Goal: Information Seeking & Learning: Learn about a topic

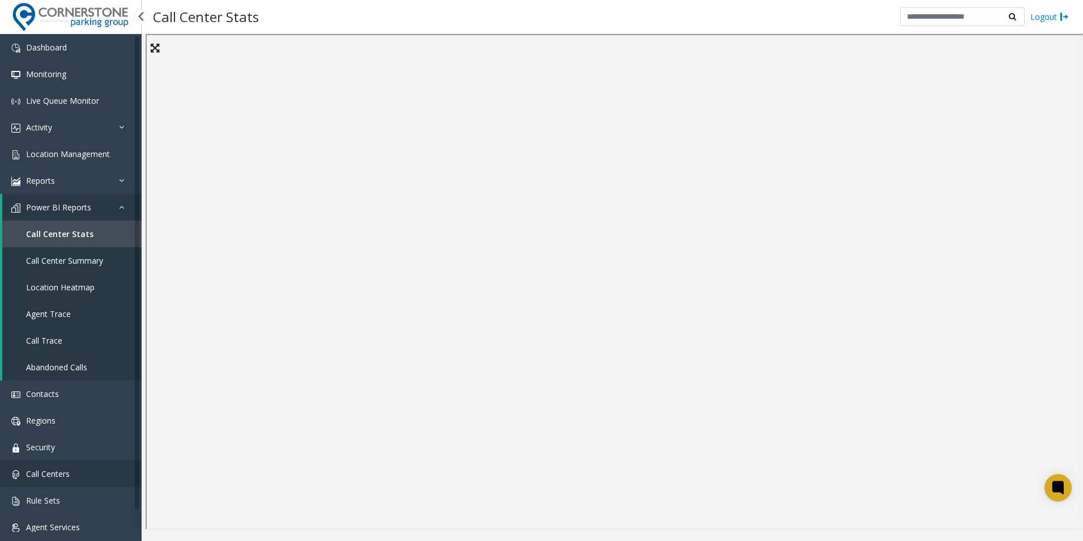
scroll to position [17, 0]
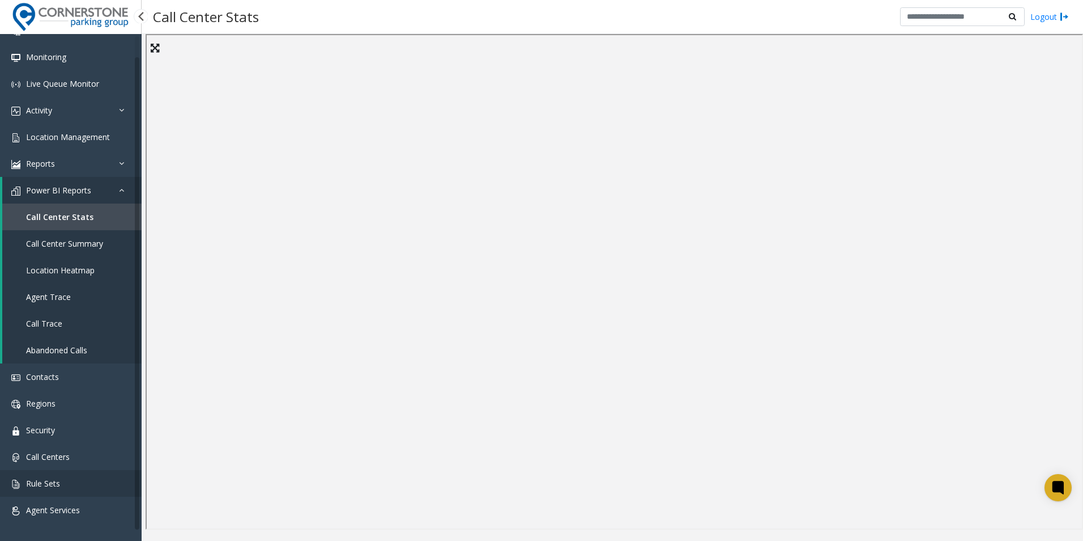
click at [68, 483] on link "Rule Sets" at bounding box center [71, 483] width 142 height 27
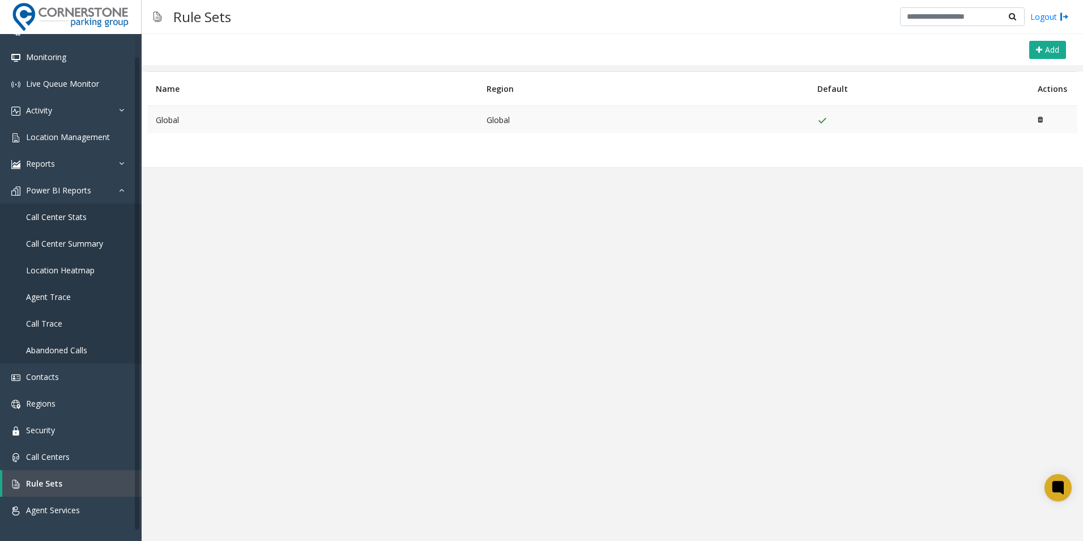
click at [503, 116] on td "Global" at bounding box center [643, 120] width 331 height 28
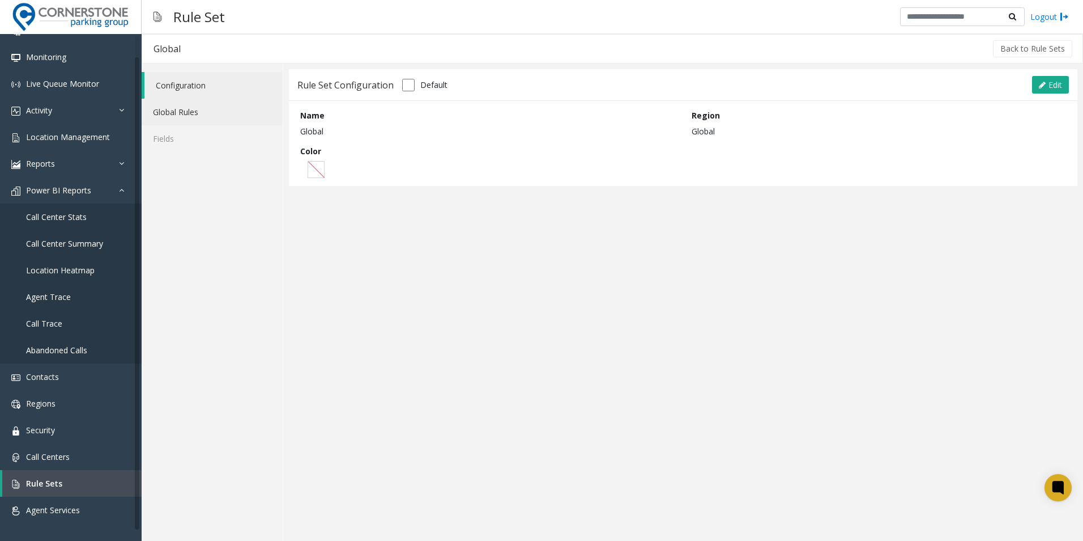
click at [214, 112] on link "Global Rules" at bounding box center [212, 112] width 141 height 27
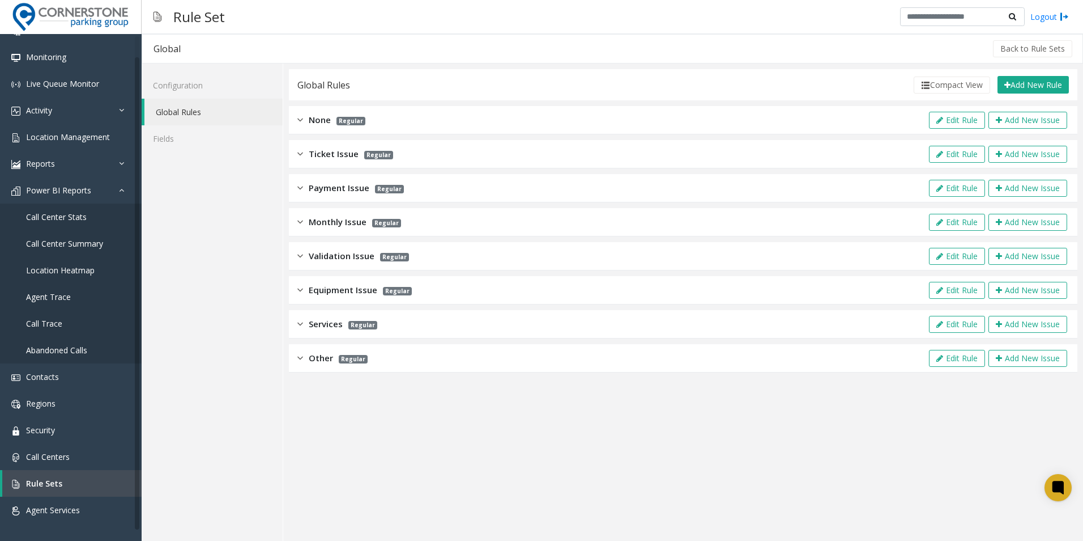
click at [300, 255] on img at bounding box center [300, 255] width 6 height 13
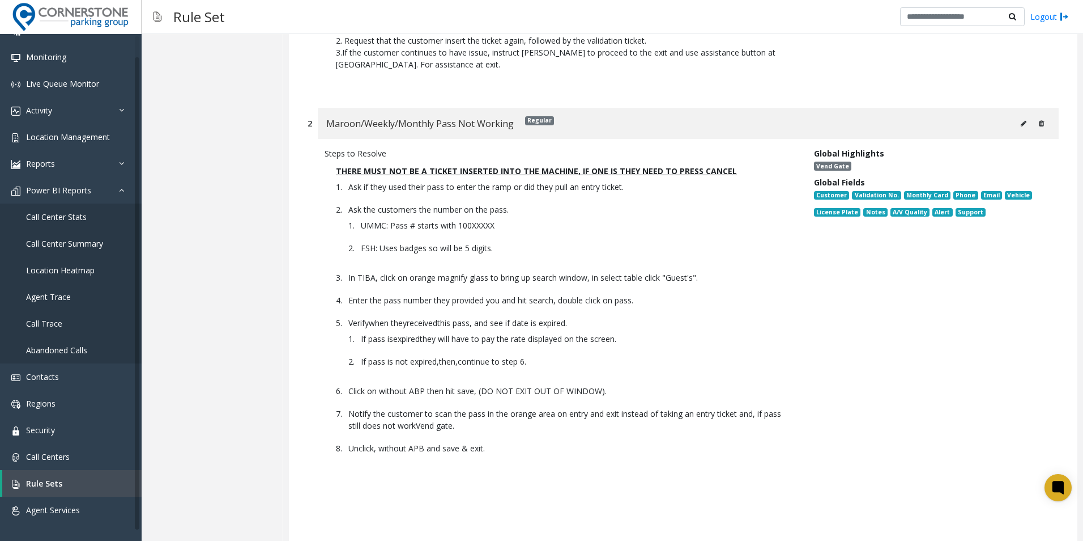
scroll to position [698, 0]
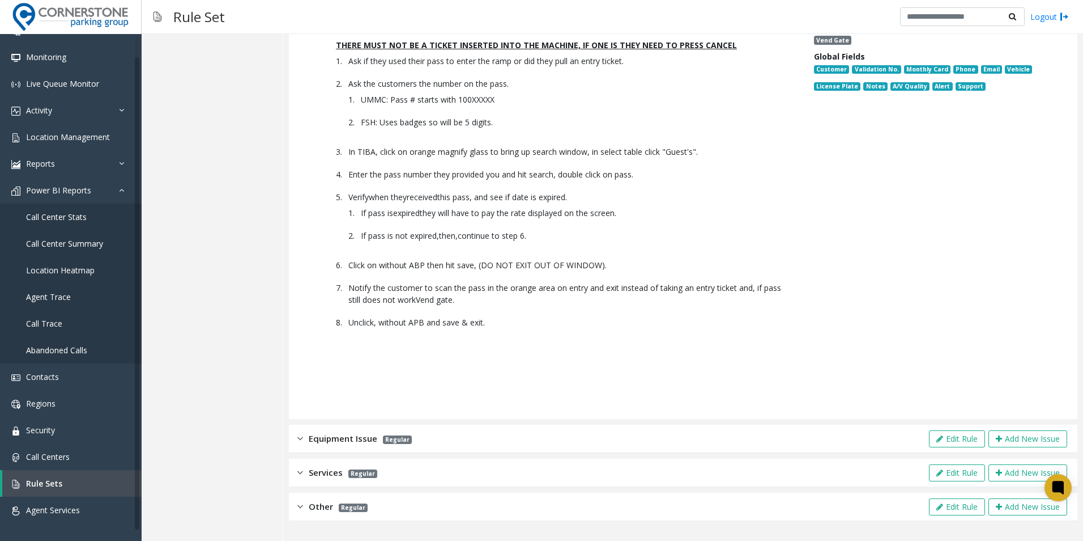
click at [303, 436] on div "Equipment Issue Regular" at bounding box center [354, 438] width 114 height 13
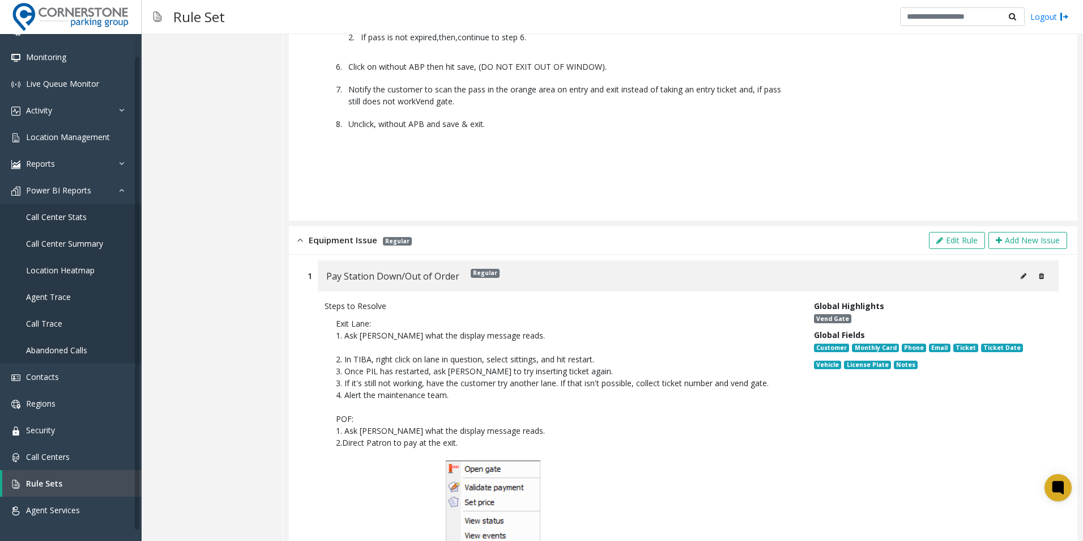
scroll to position [895, 0]
click at [296, 242] on div "Equipment Issue Regular Edit Rule Add New Issue" at bounding box center [683, 241] width 789 height 28
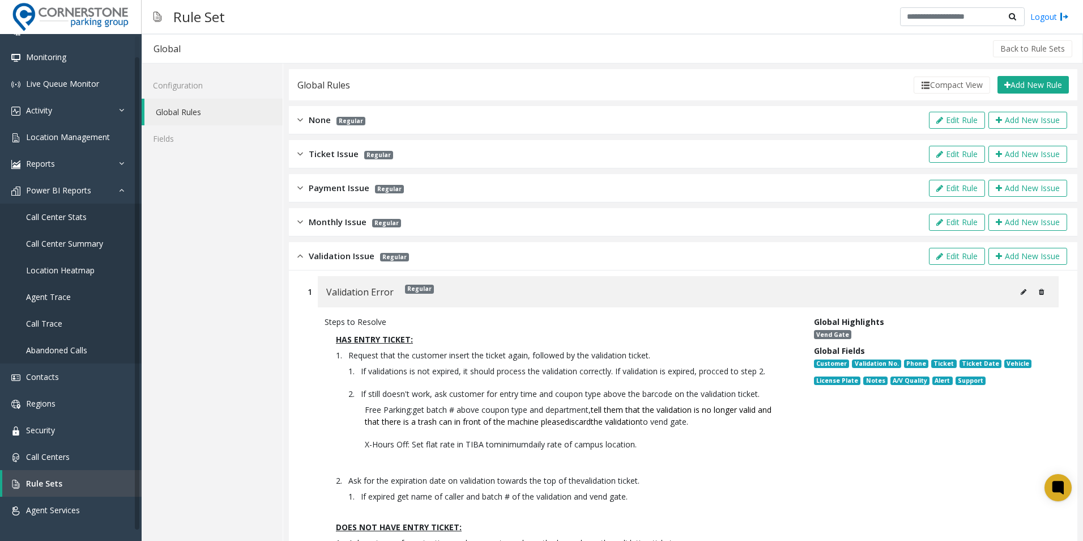
scroll to position [0, 0]
click at [295, 257] on div "Validation Issue Regular Edit Rule Add New Issue" at bounding box center [683, 256] width 789 height 28
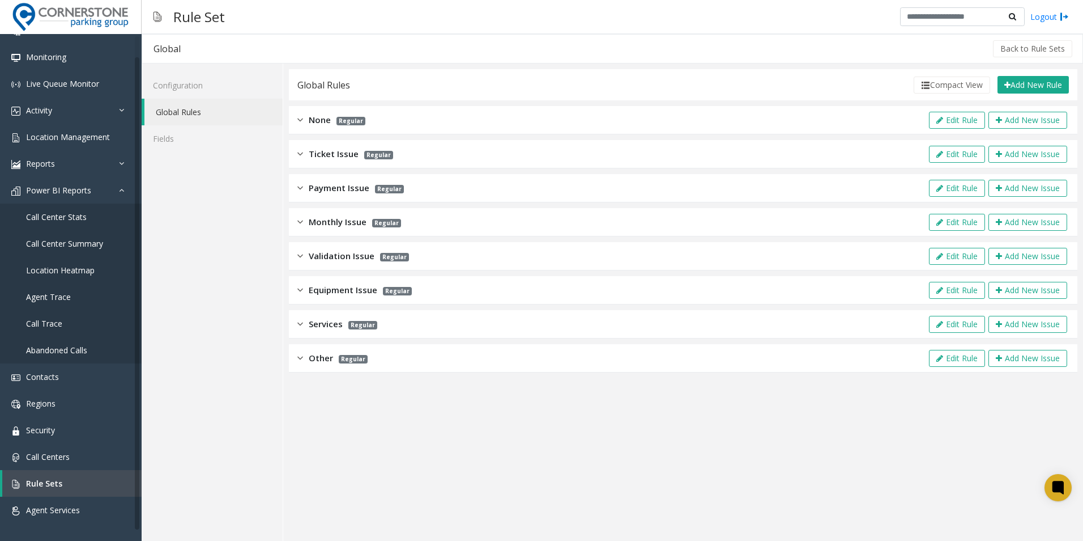
click at [300, 189] on img at bounding box center [300, 187] width 6 height 13
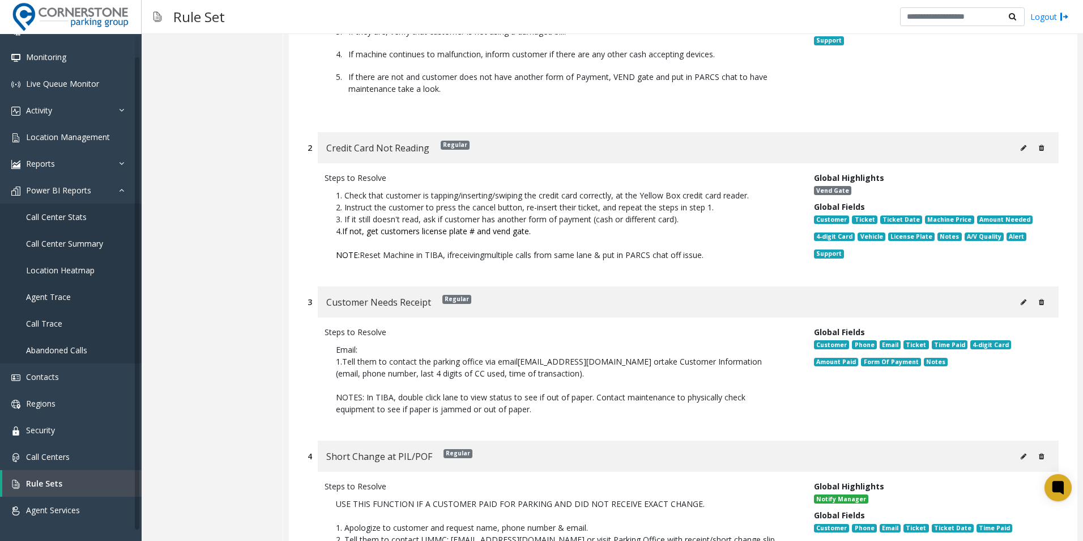
scroll to position [288, 0]
click at [117, 188] on link "Power BI Reports" at bounding box center [71, 190] width 142 height 27
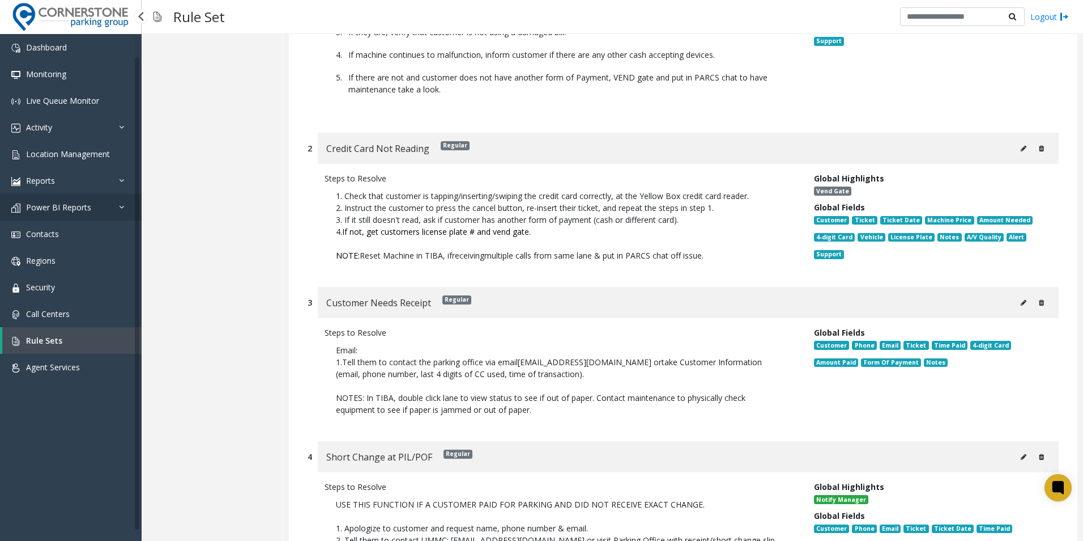
scroll to position [0, 0]
click at [121, 180] on icon at bounding box center [124, 180] width 11 height 8
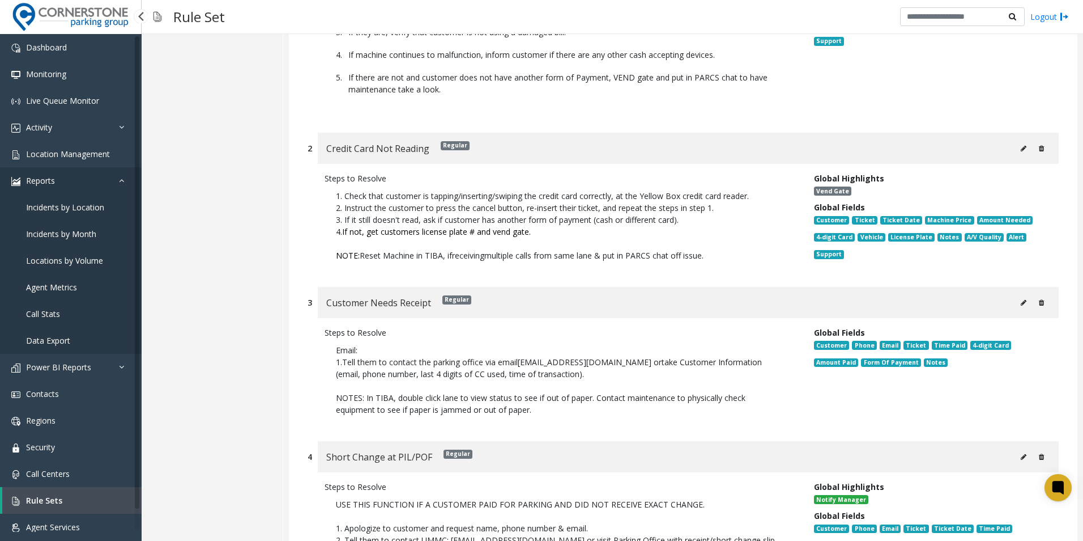
click at [127, 175] on link "Reports" at bounding box center [71, 180] width 142 height 27
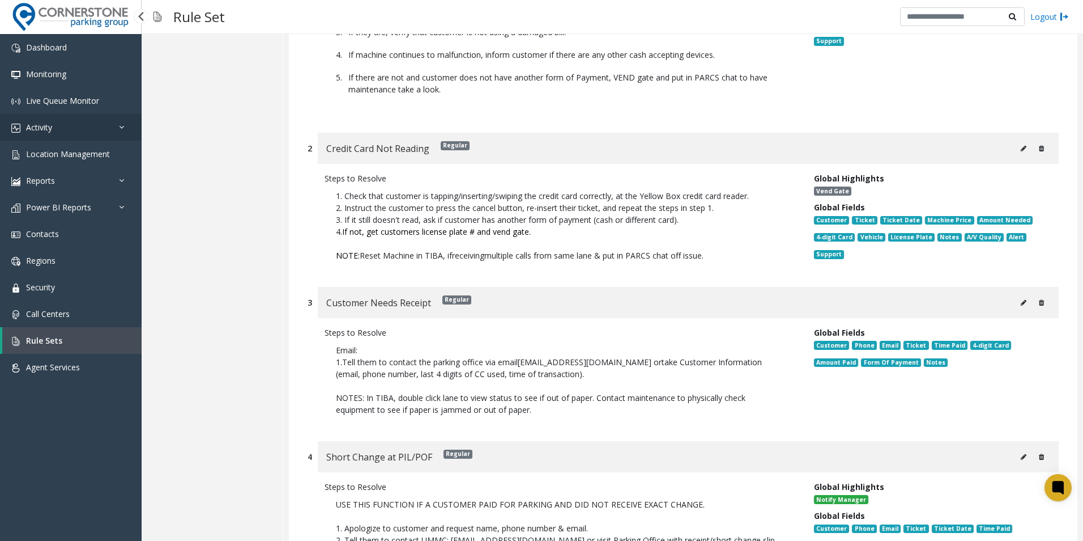
click at [121, 131] on link "Activity" at bounding box center [71, 127] width 142 height 27
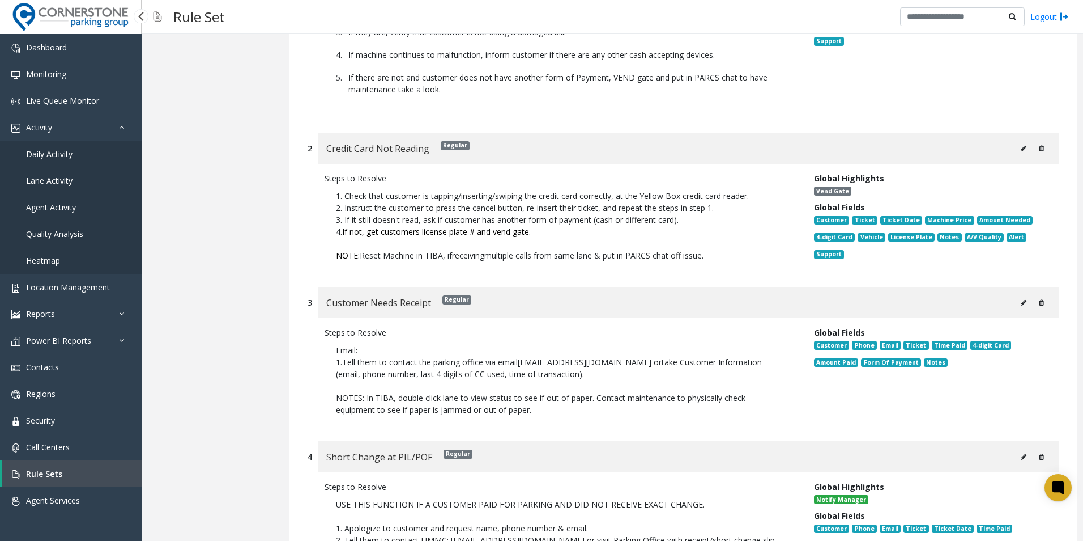
click at [86, 156] on link "Daily Activity" at bounding box center [71, 154] width 142 height 27
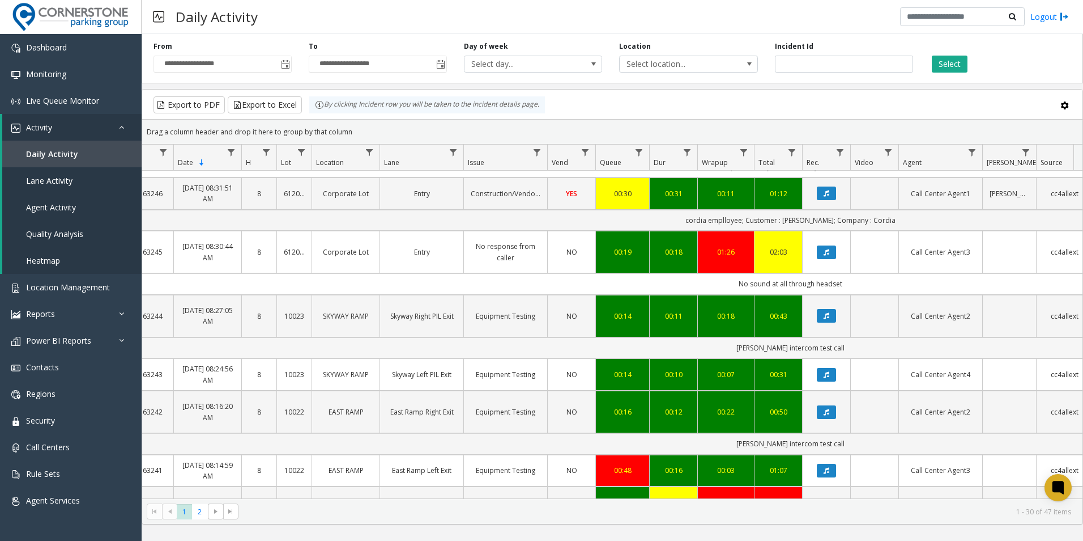
scroll to position [1526, 32]
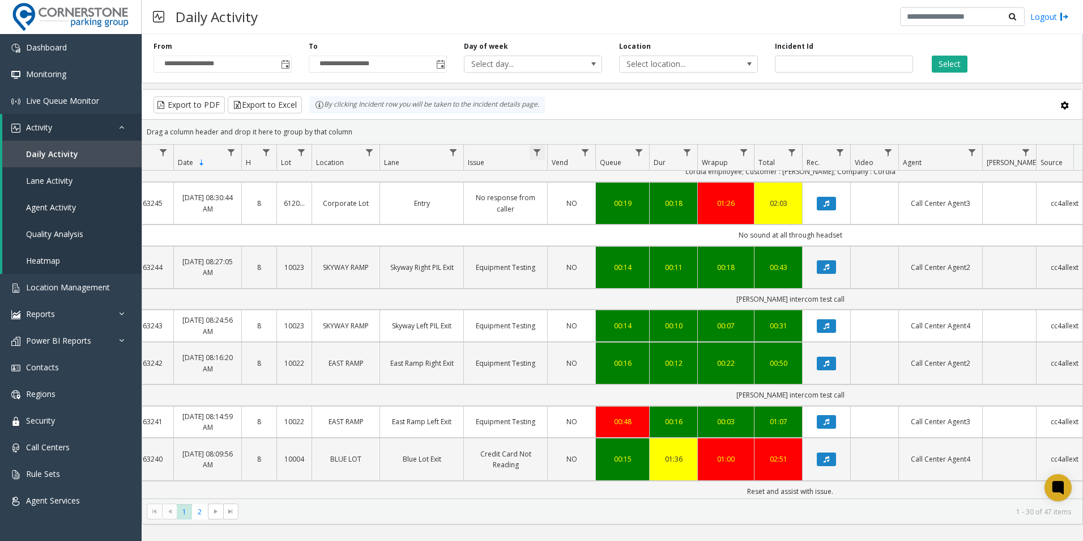
click at [537, 151] on span "Data table" at bounding box center [537, 152] width 9 height 9
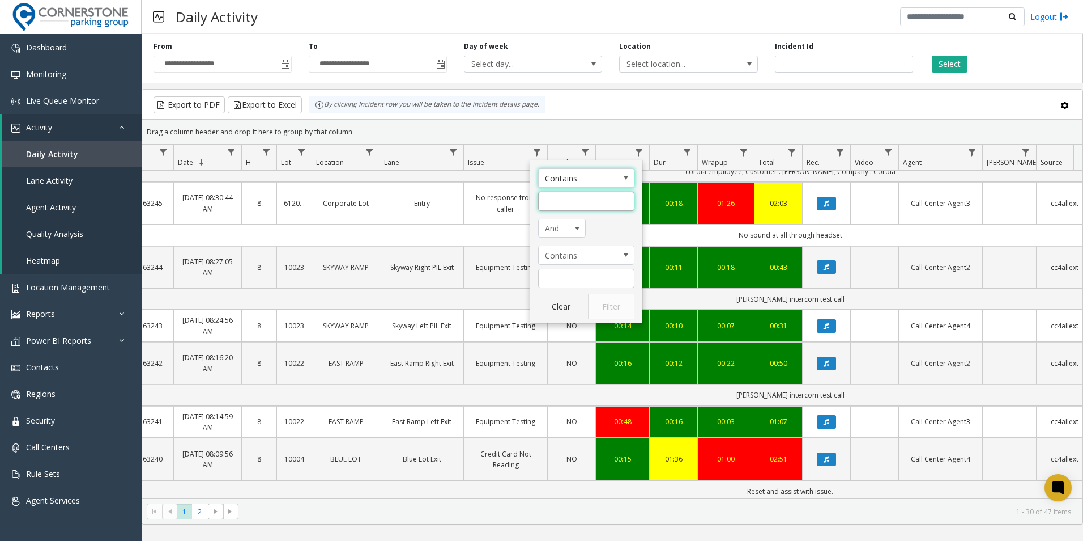
click at [589, 206] on input "Issue Filter" at bounding box center [586, 201] width 96 height 19
type input "**********"
click button "Filter" at bounding box center [611, 306] width 46 height 25
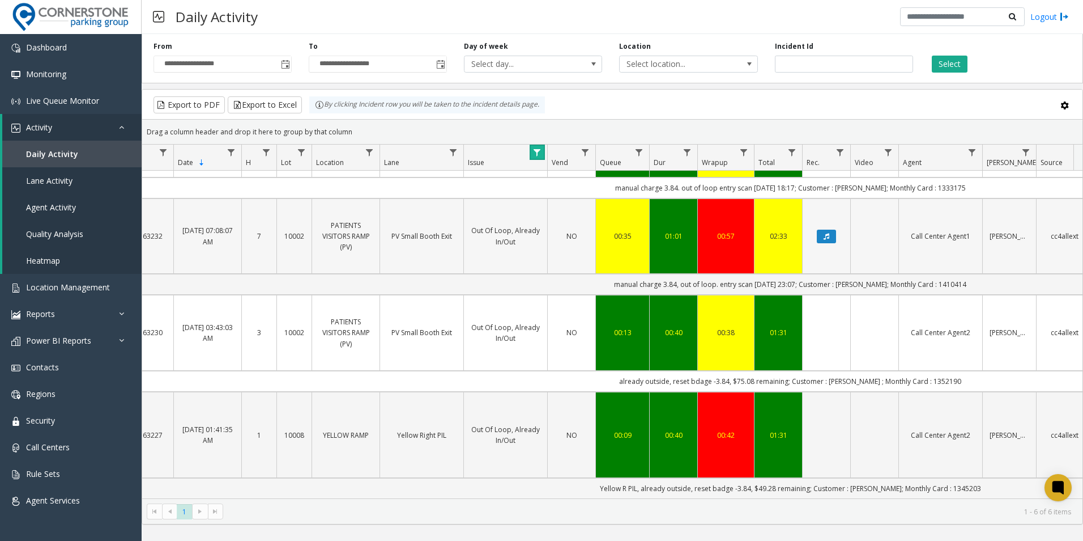
scroll to position [0, 32]
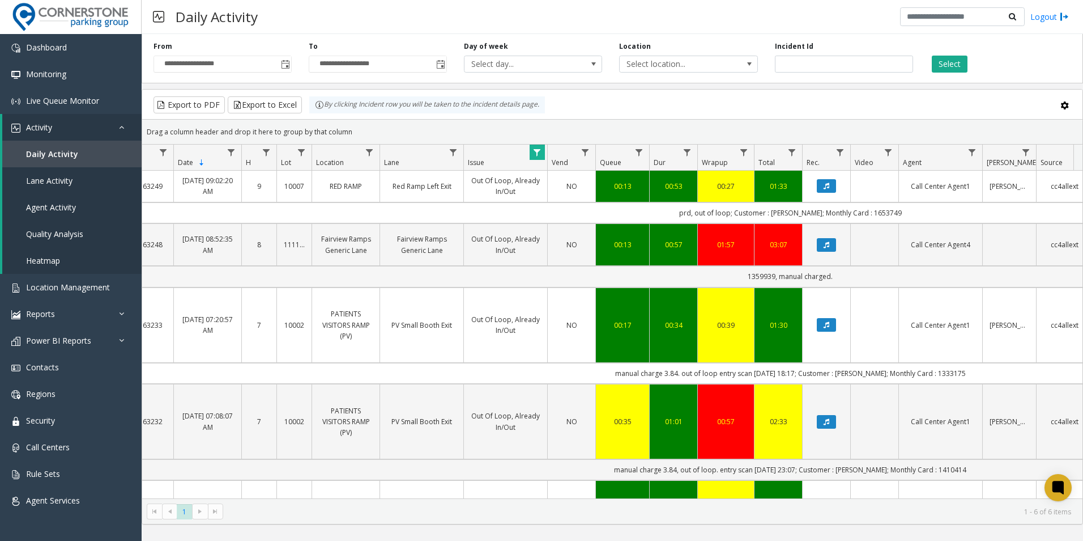
drag, startPoint x: 743, startPoint y: 277, endPoint x: 851, endPoint y: 283, distance: 107.8
click at [851, 283] on td "1359939, manual charged." at bounding box center [790, 276] width 1325 height 21
drag, startPoint x: 851, startPoint y: 283, endPoint x: 773, endPoint y: 275, distance: 78.0
click at [773, 275] on td "1359939, manual charged." at bounding box center [790, 276] width 1325 height 21
drag, startPoint x: 775, startPoint y: 277, endPoint x: 749, endPoint y: 277, distance: 26.1
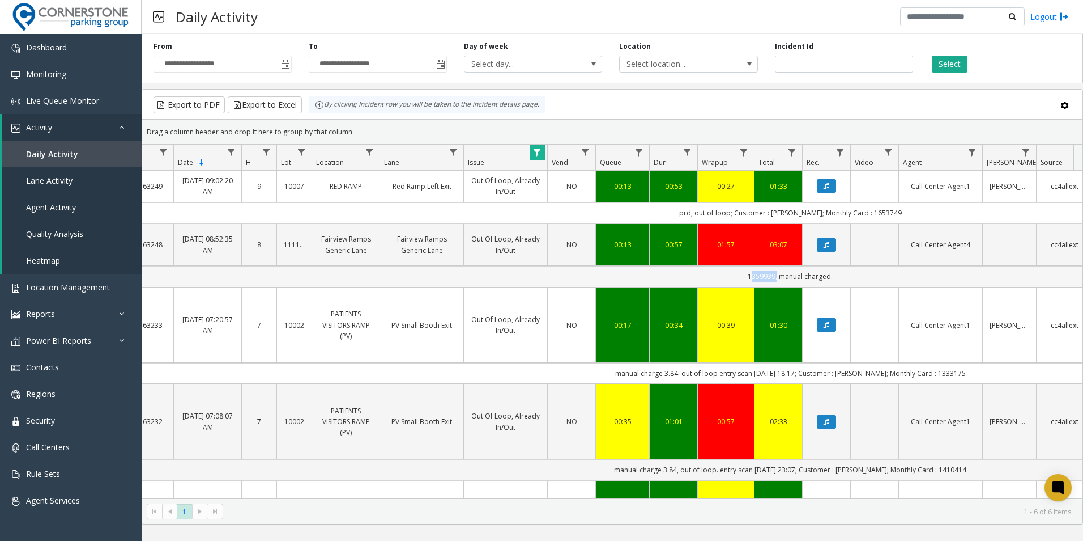
click at [749, 277] on td "1359939, manual charged." at bounding box center [790, 276] width 1325 height 21
copy td "1359939"
click at [321, 16] on div "Daily Activity Logout" at bounding box center [613, 17] width 942 height 34
drag, startPoint x: 745, startPoint y: 275, endPoint x: 814, endPoint y: 271, distance: 68.7
click at [814, 271] on td "1359939, manual charged." at bounding box center [790, 276] width 1325 height 21
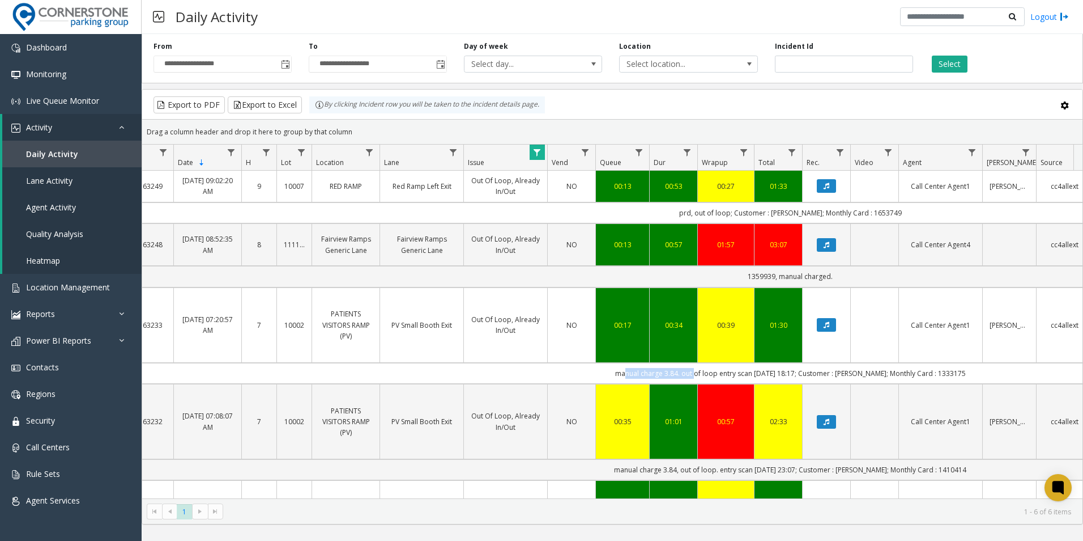
drag, startPoint x: 620, startPoint y: 371, endPoint x: 691, endPoint y: 370, distance: 71.4
click at [691, 370] on td "manual charge 3.84. out of loop entry scan [DATE] 18:17; Customer : [PERSON_NAM…" at bounding box center [790, 373] width 1325 height 21
drag, startPoint x: 691, startPoint y: 370, endPoint x: 764, endPoint y: 377, distance: 72.8
click at [764, 377] on td "manual charge 3.84. out of loop entry scan [DATE] 18:17; Customer : [PERSON_NAM…" at bounding box center [790, 373] width 1325 height 21
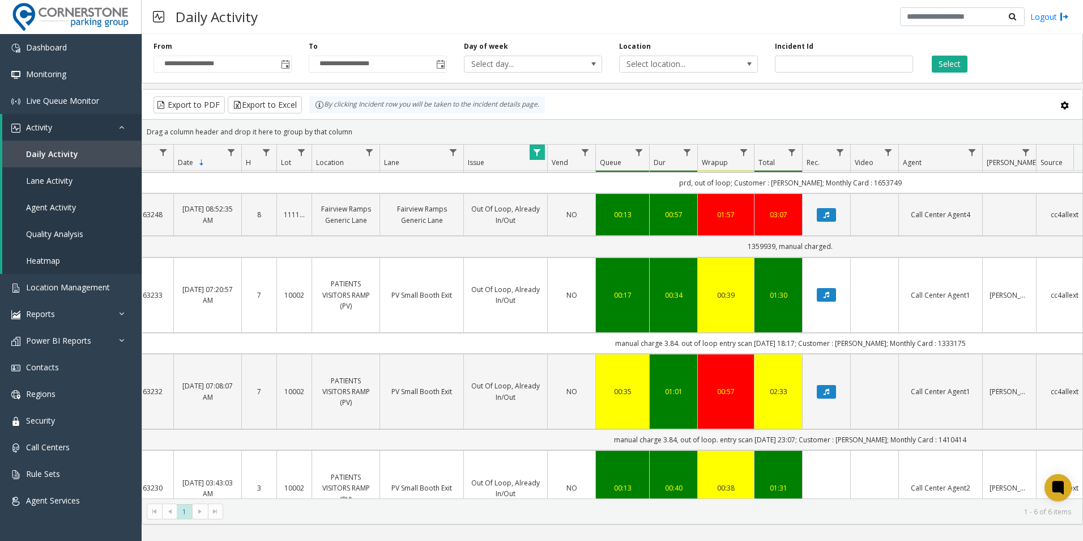
scroll to position [32, 32]
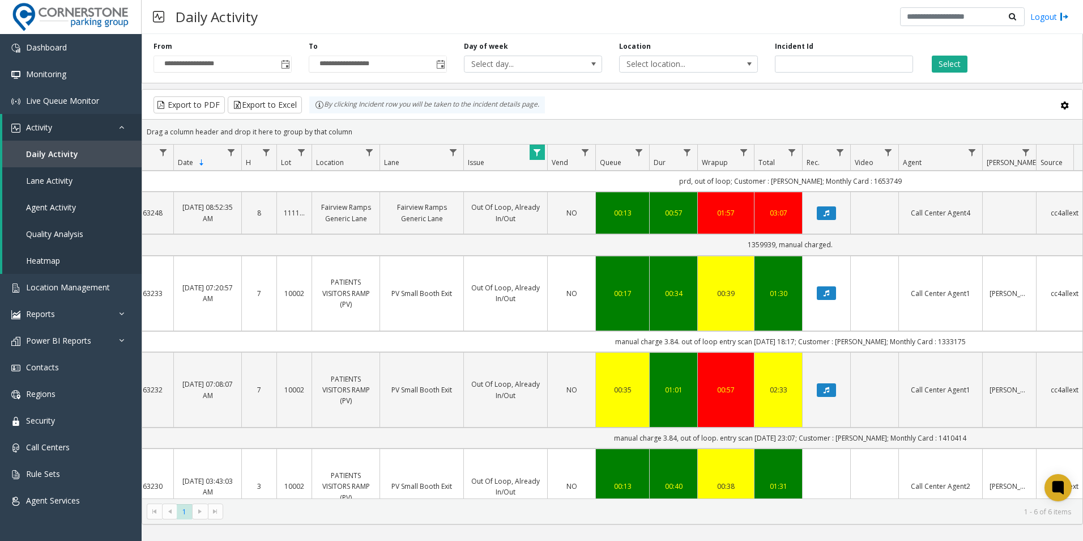
click at [677, 24] on div "Daily Activity Logout" at bounding box center [613, 17] width 942 height 34
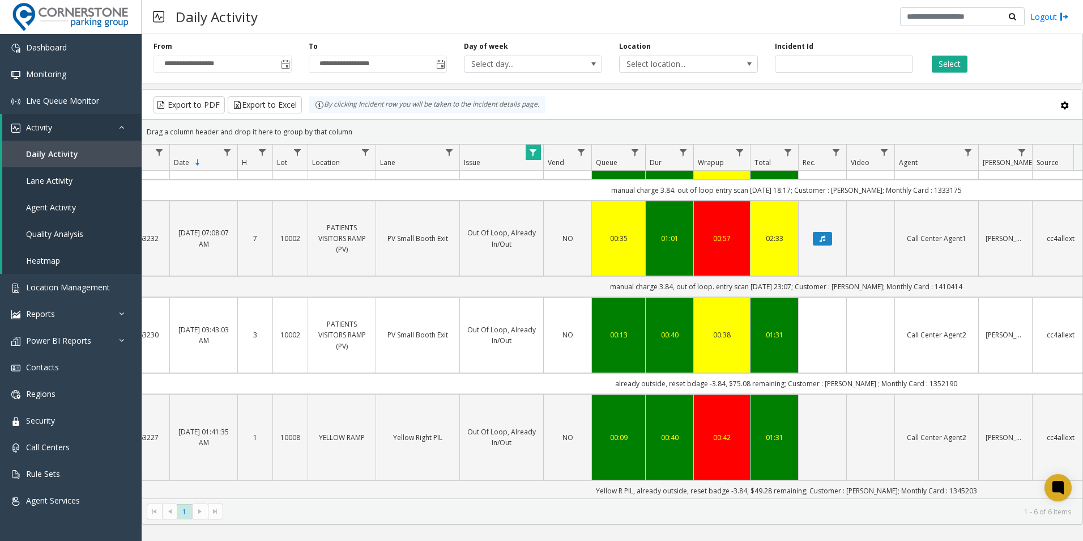
scroll to position [194, 36]
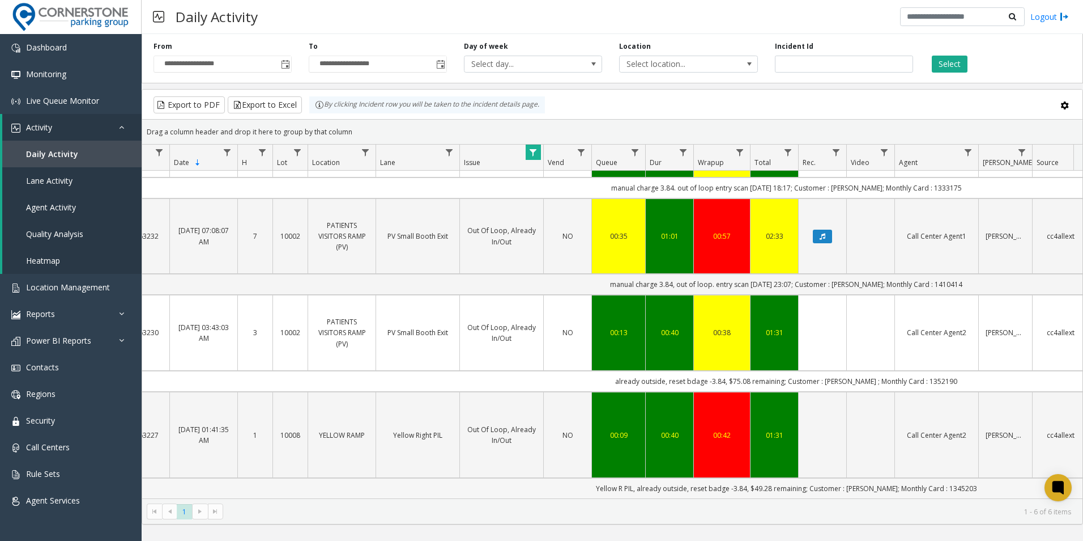
drag, startPoint x: 957, startPoint y: 480, endPoint x: 983, endPoint y: 478, distance: 25.6
click at [983, 478] on td "Yellow R PIL, already outside, reset badge -3.84, $49.28 remaining; Customer : …" at bounding box center [786, 488] width 1325 height 20
copy td "1345203"
click at [55, 468] on span "Rule Sets" at bounding box center [43, 473] width 34 height 11
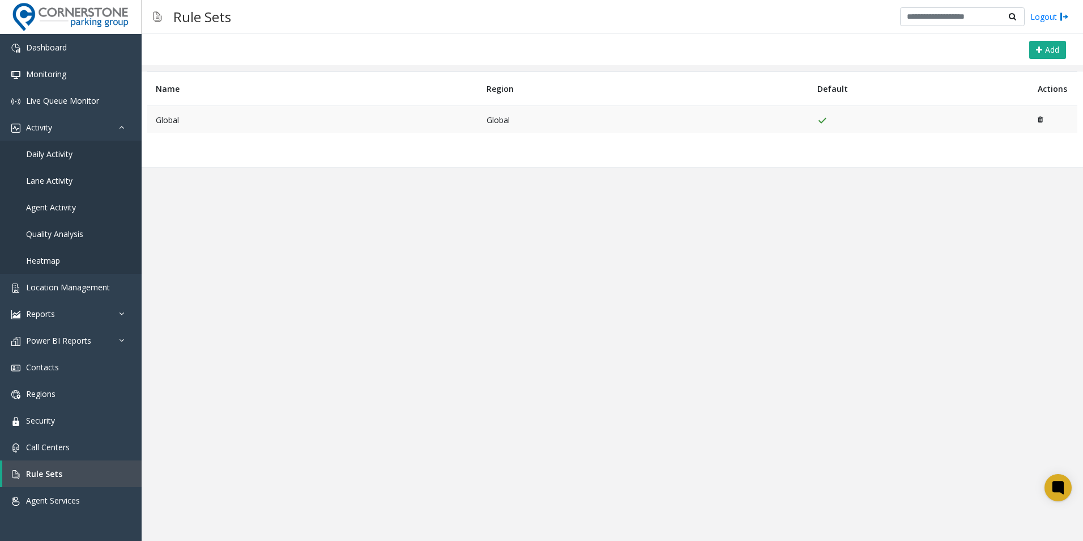
click at [436, 119] on td "Global" at bounding box center [312, 120] width 331 height 28
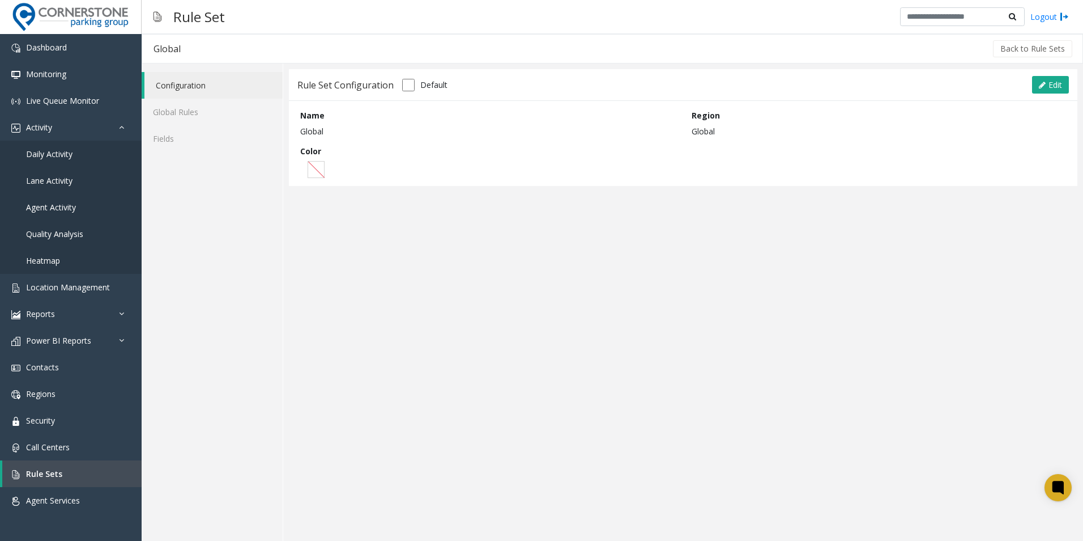
click at [436, 119] on div "Name Global" at bounding box center [488, 123] width 392 height 28
click at [195, 118] on link "Global Rules" at bounding box center [212, 112] width 141 height 27
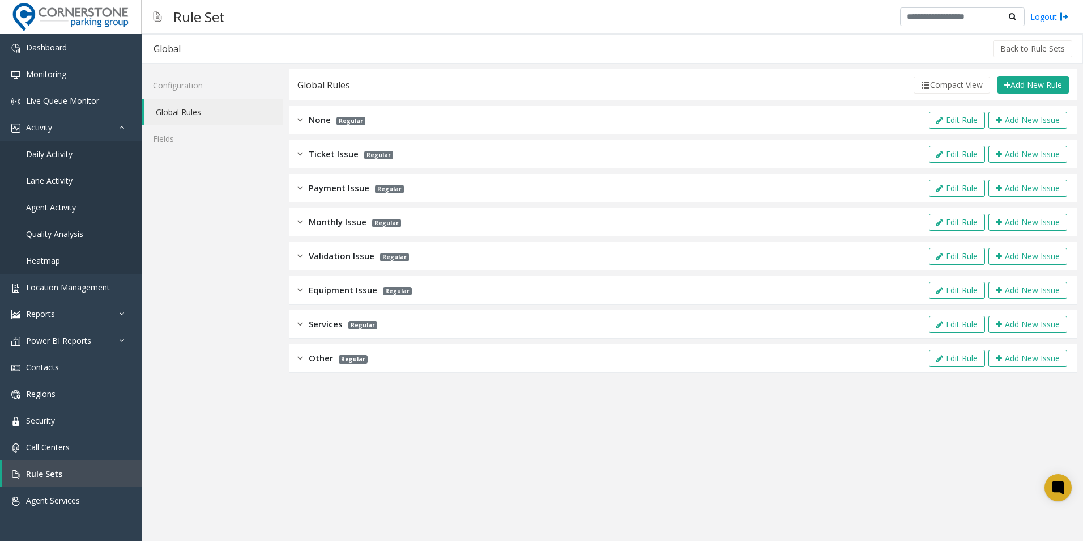
click at [299, 218] on img at bounding box center [300, 221] width 6 height 13
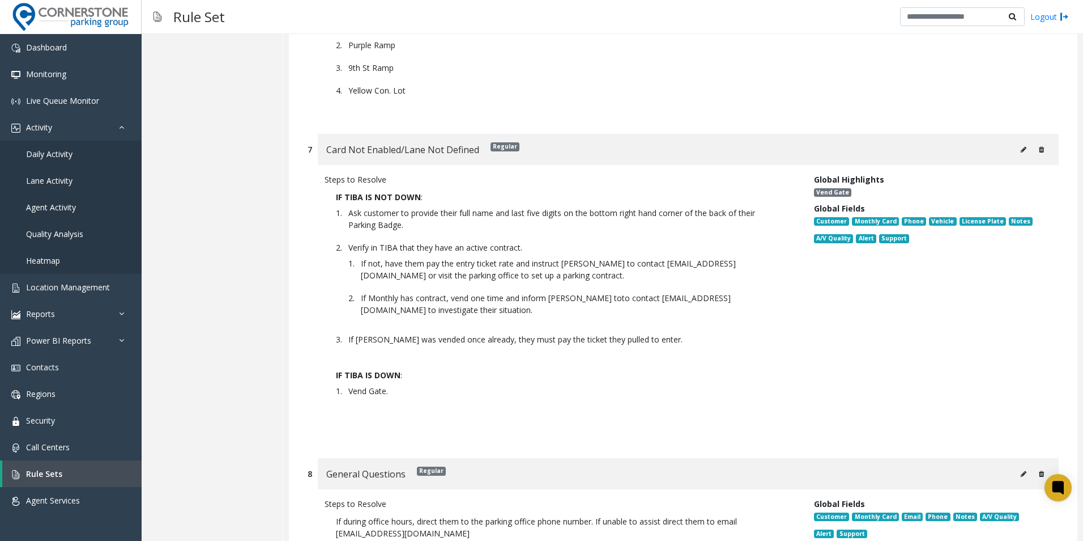
scroll to position [2095, 0]
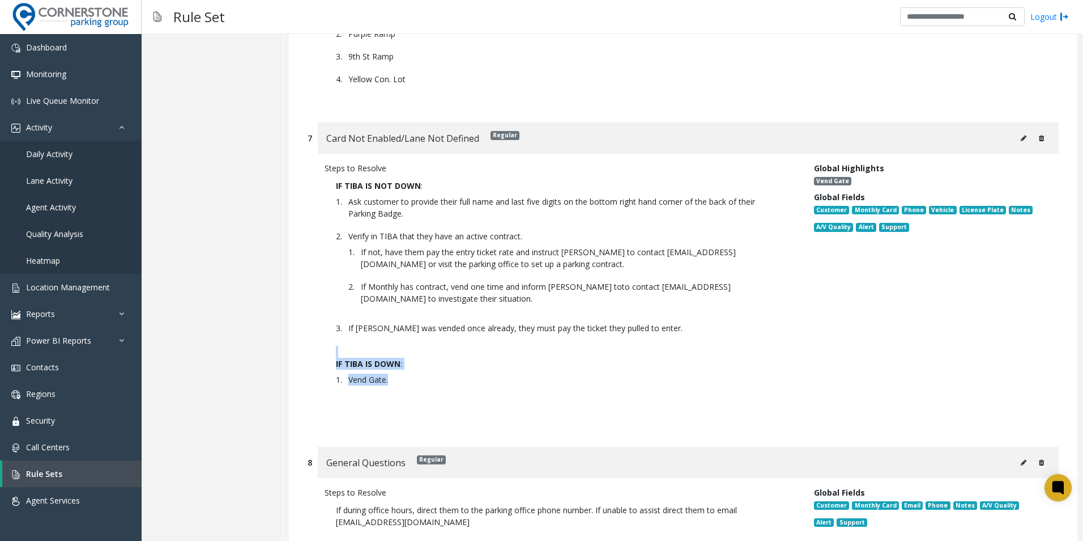
drag, startPoint x: 390, startPoint y: 376, endPoint x: 318, endPoint y: 353, distance: 75.4
click at [318, 353] on div "Steps to Resolve IF TIBA IS NOT DOWN : Ask customer to provide their full name …" at bounding box center [561, 294] width 490 height 265
click at [124, 130] on icon at bounding box center [124, 127] width 11 height 8
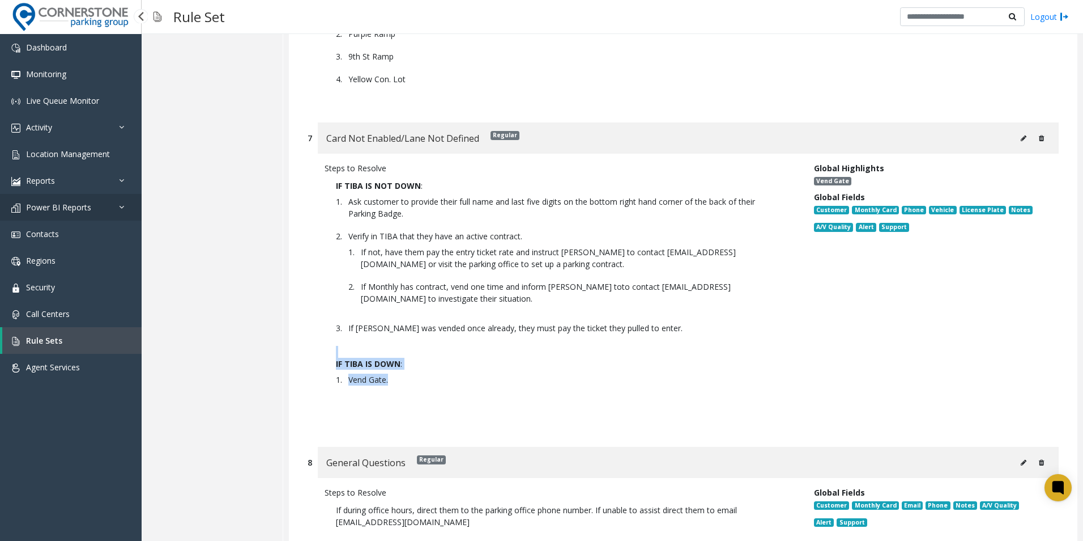
click at [104, 202] on link "Power BI Reports" at bounding box center [71, 207] width 142 height 27
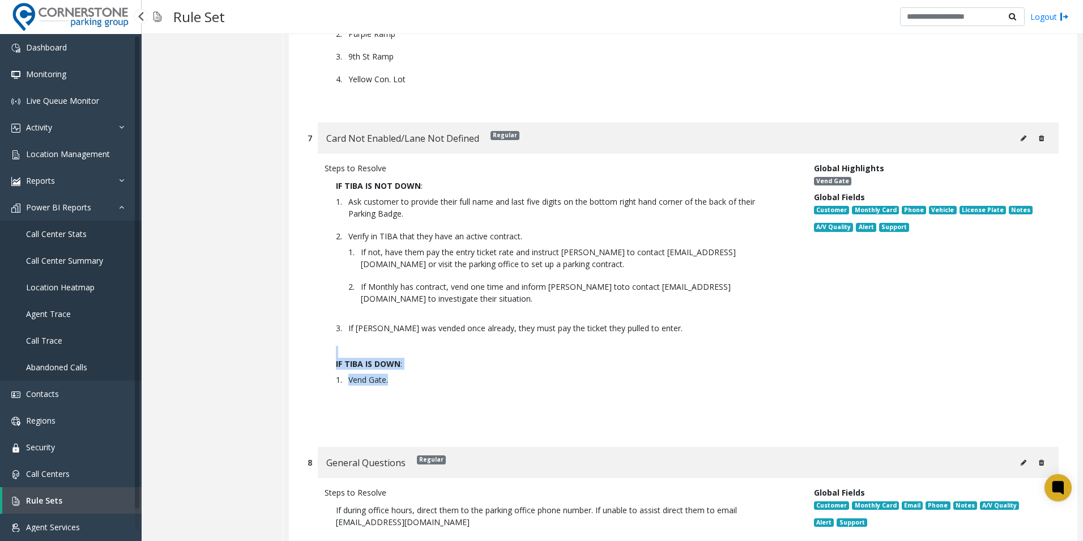
click at [75, 235] on span "Call Center Stats" at bounding box center [56, 233] width 61 height 11
